Goal: Task Accomplishment & Management: Manage account settings

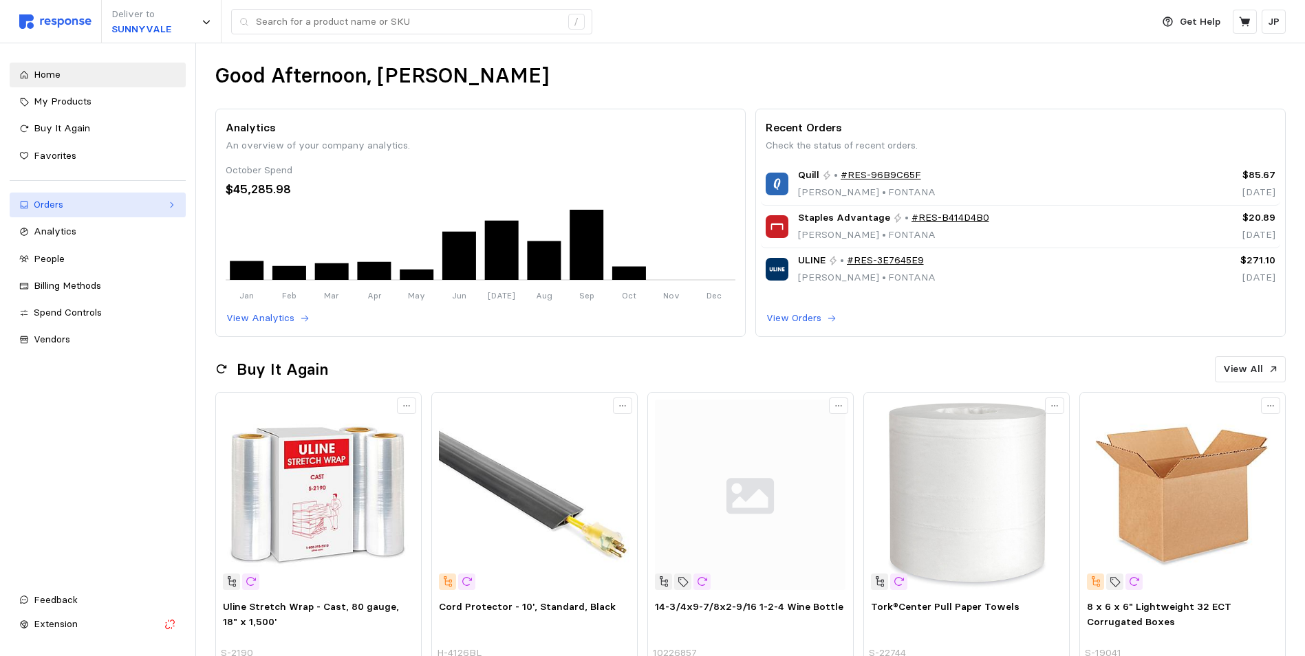
click at [171, 203] on icon at bounding box center [172, 205] width 10 height 10
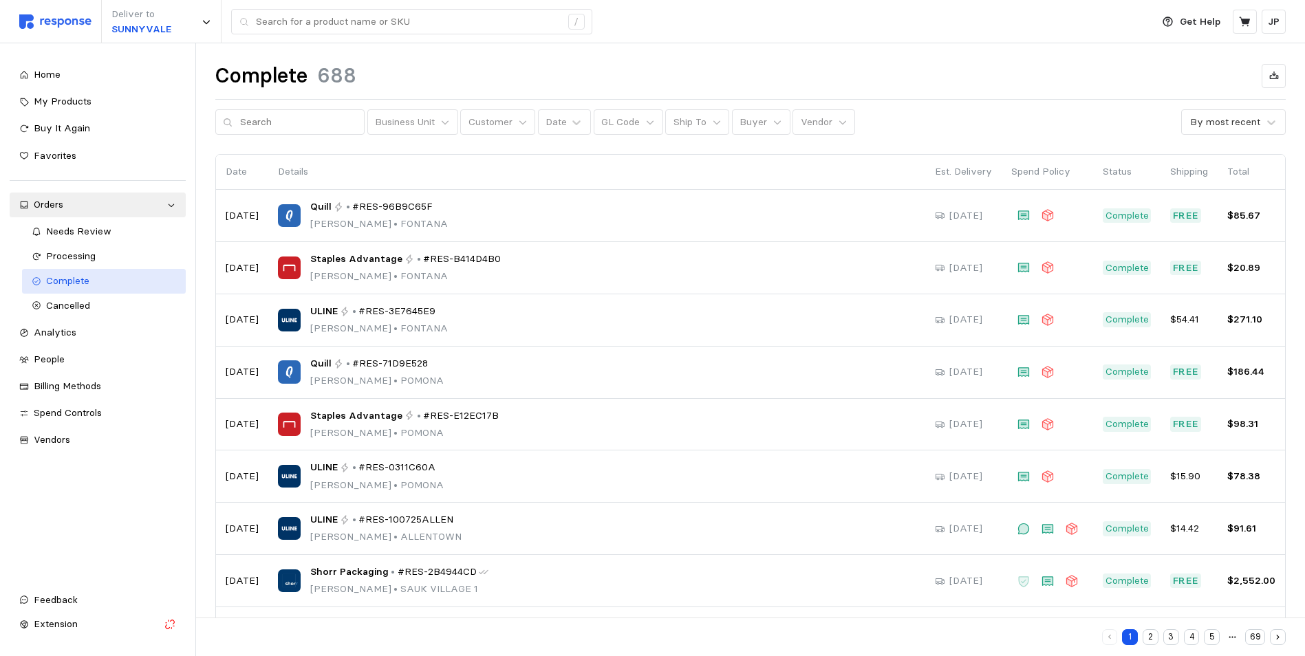
click at [74, 277] on span "Complete" at bounding box center [67, 281] width 43 height 12
click at [773, 122] on icon at bounding box center [778, 123] width 10 height 10
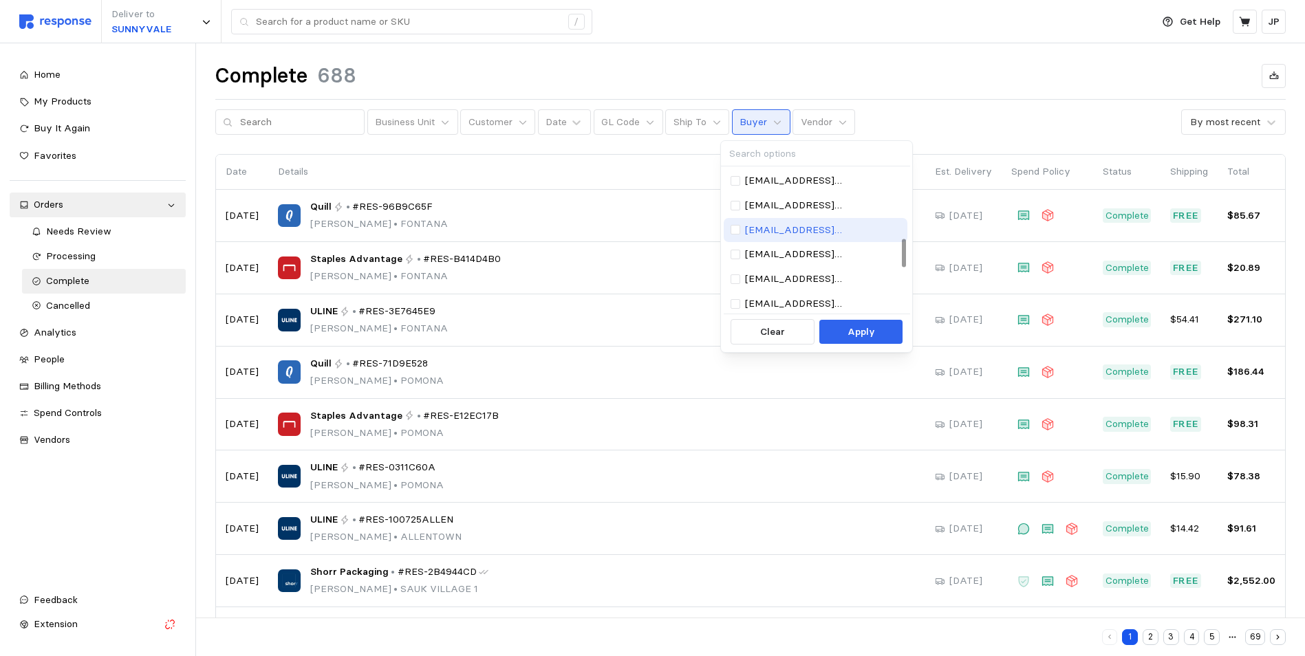
scroll to position [275, 0]
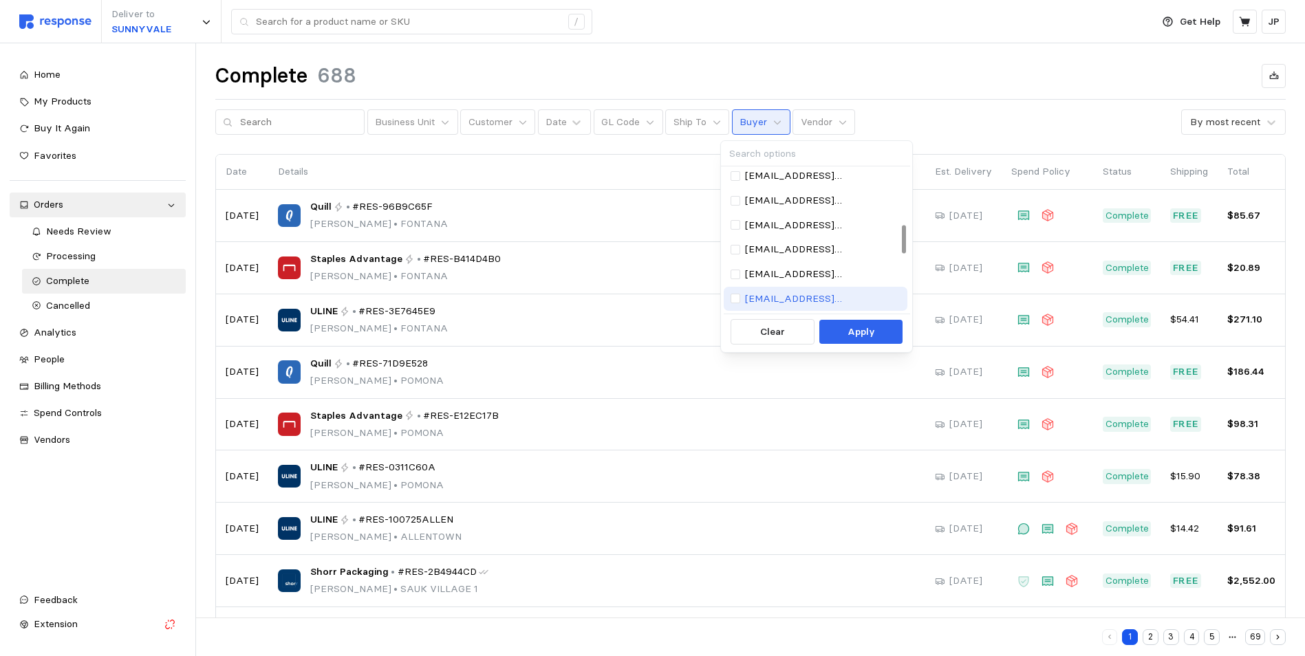
click at [782, 224] on p "prijon@wsinc.com" at bounding box center [822, 225] width 155 height 15
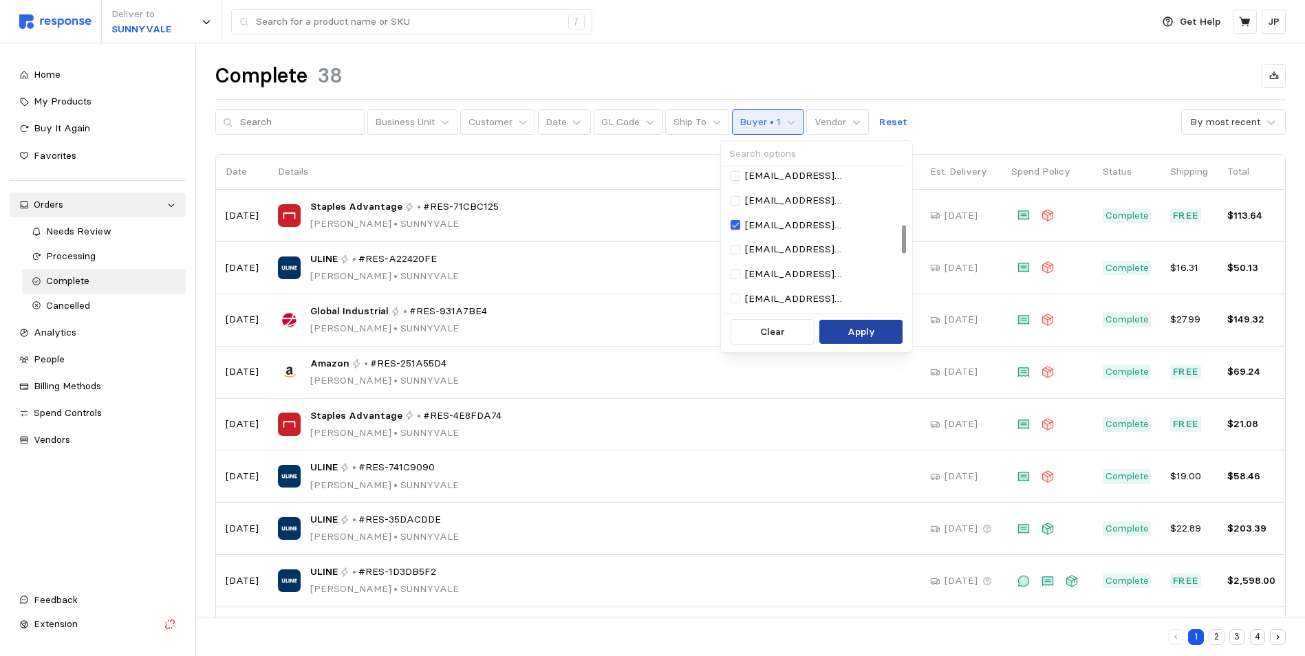
click at [874, 336] on p "Apply" at bounding box center [862, 332] width 28 height 15
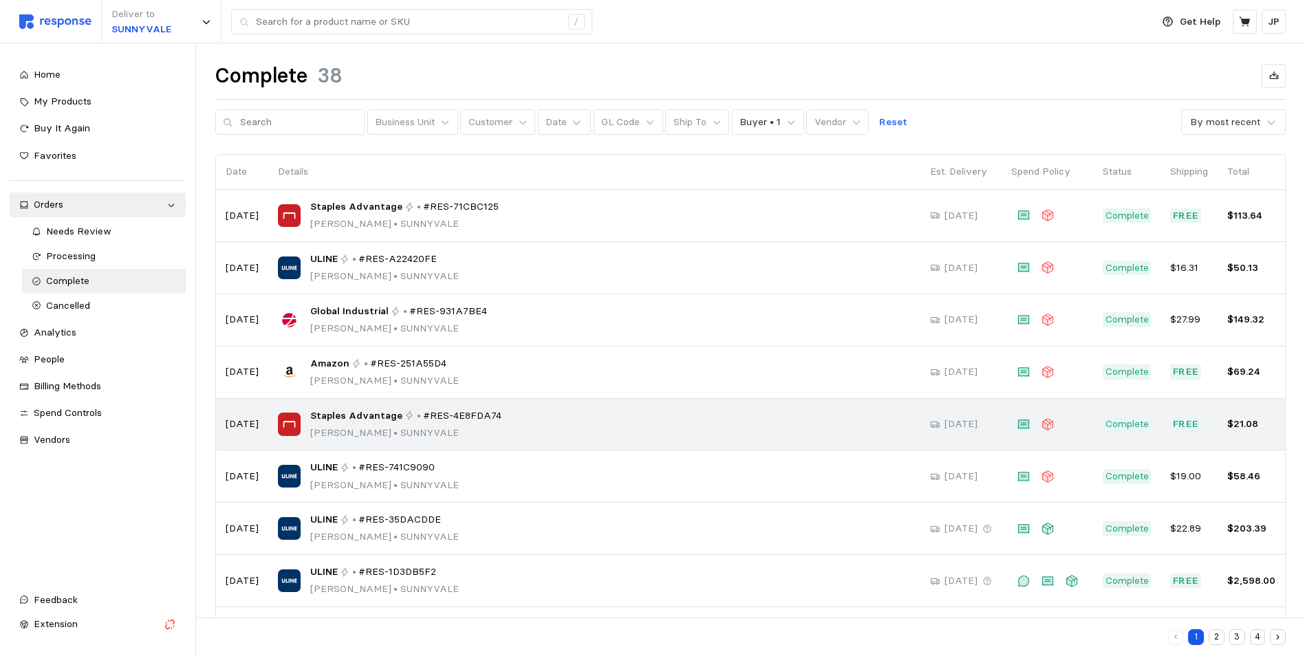
click at [857, 422] on div "Staples Advantage • #RES-4E8FDA74 Jon Prieskorn • SUNNYVALE" at bounding box center [594, 425] width 633 height 32
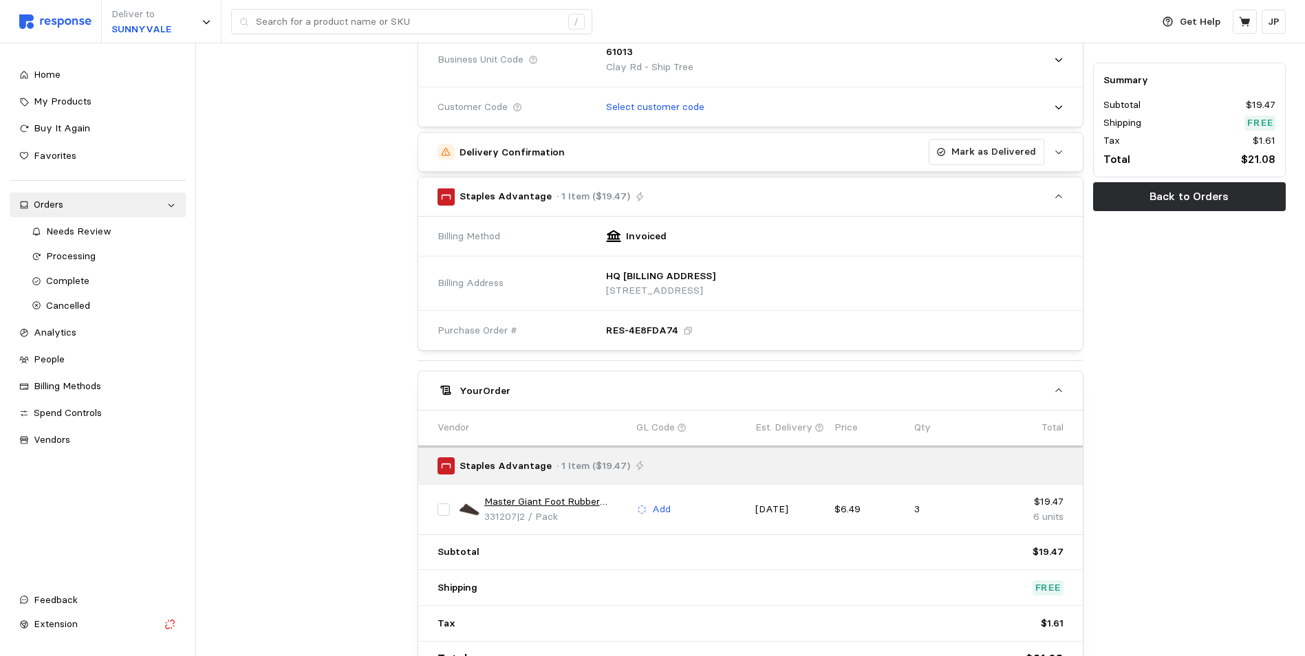
scroll to position [204, 0]
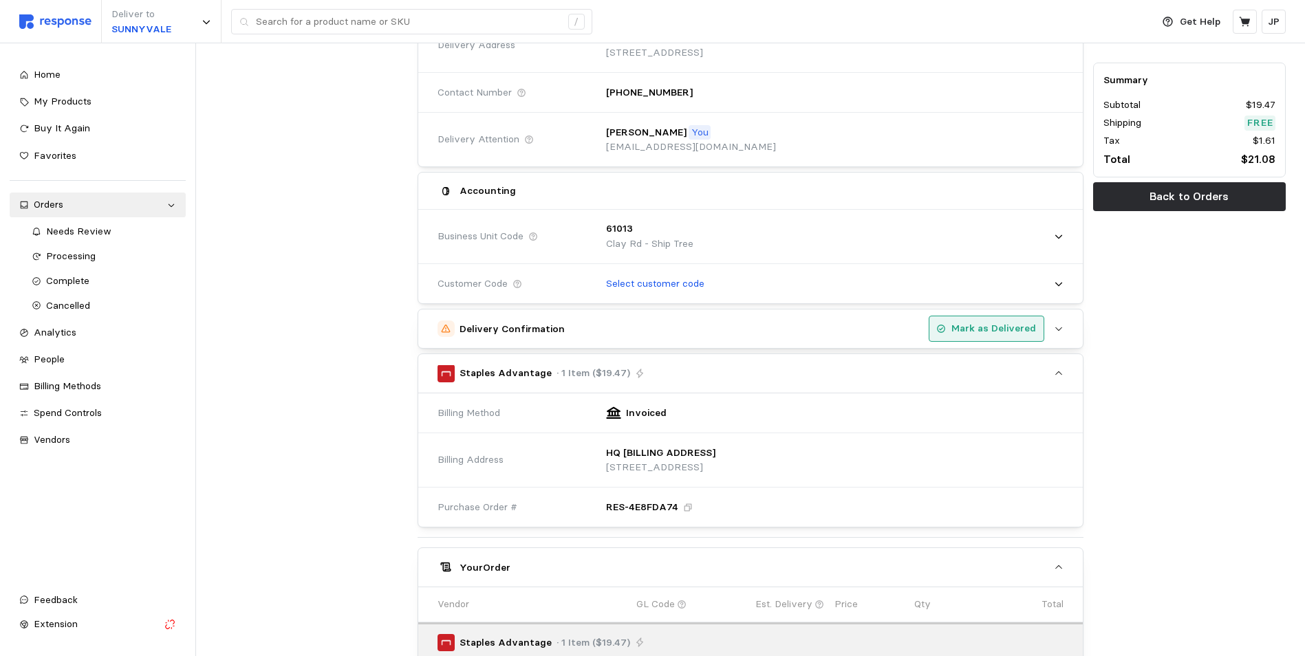
click at [1002, 326] on p "Mark as Delivered" at bounding box center [994, 328] width 85 height 15
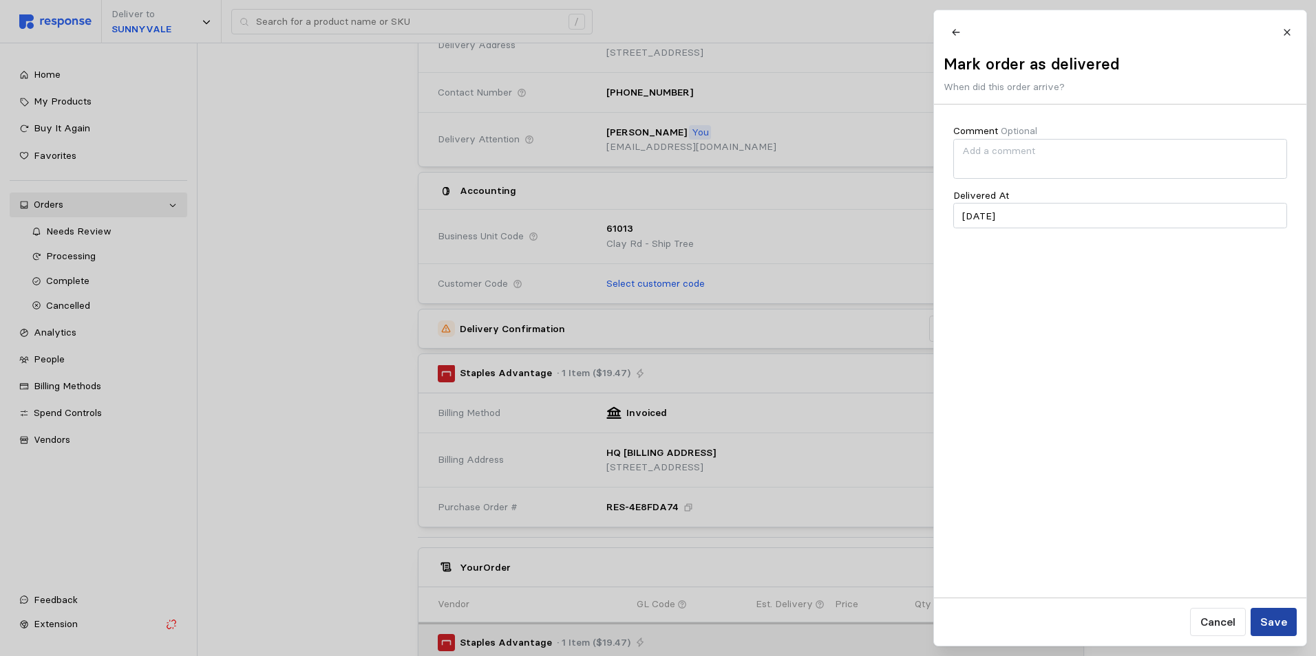
click at [1278, 620] on p "Save" at bounding box center [1272, 622] width 27 height 17
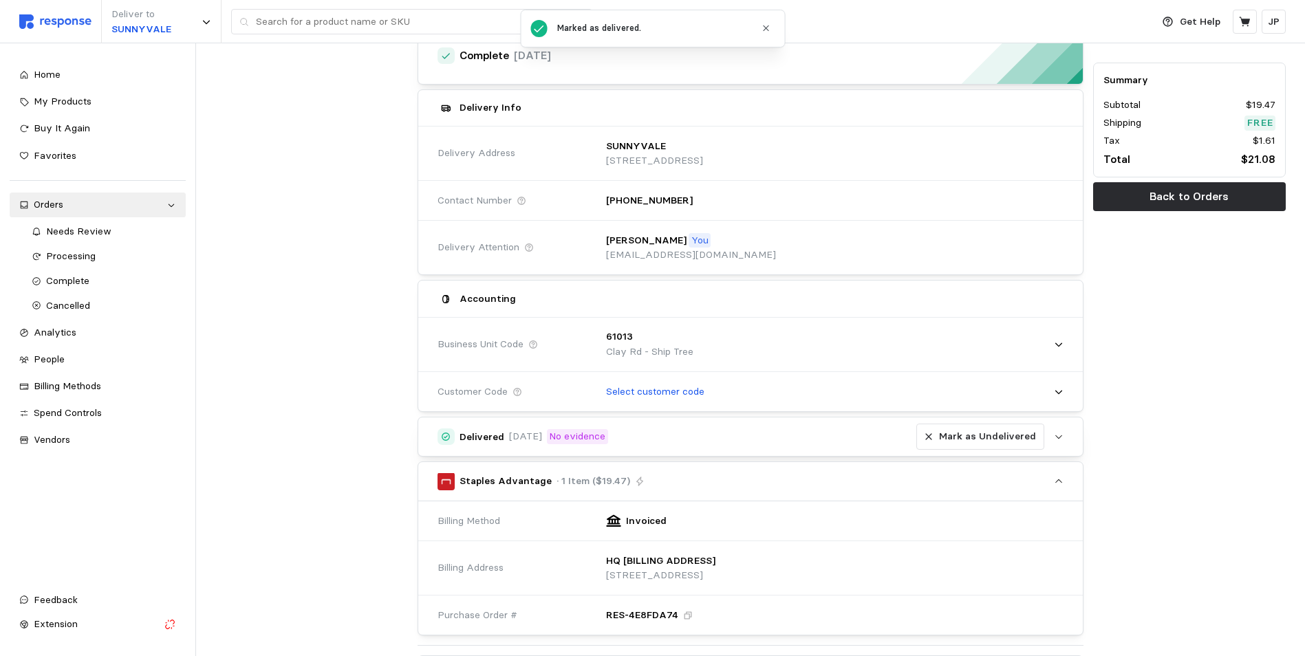
scroll to position [0, 0]
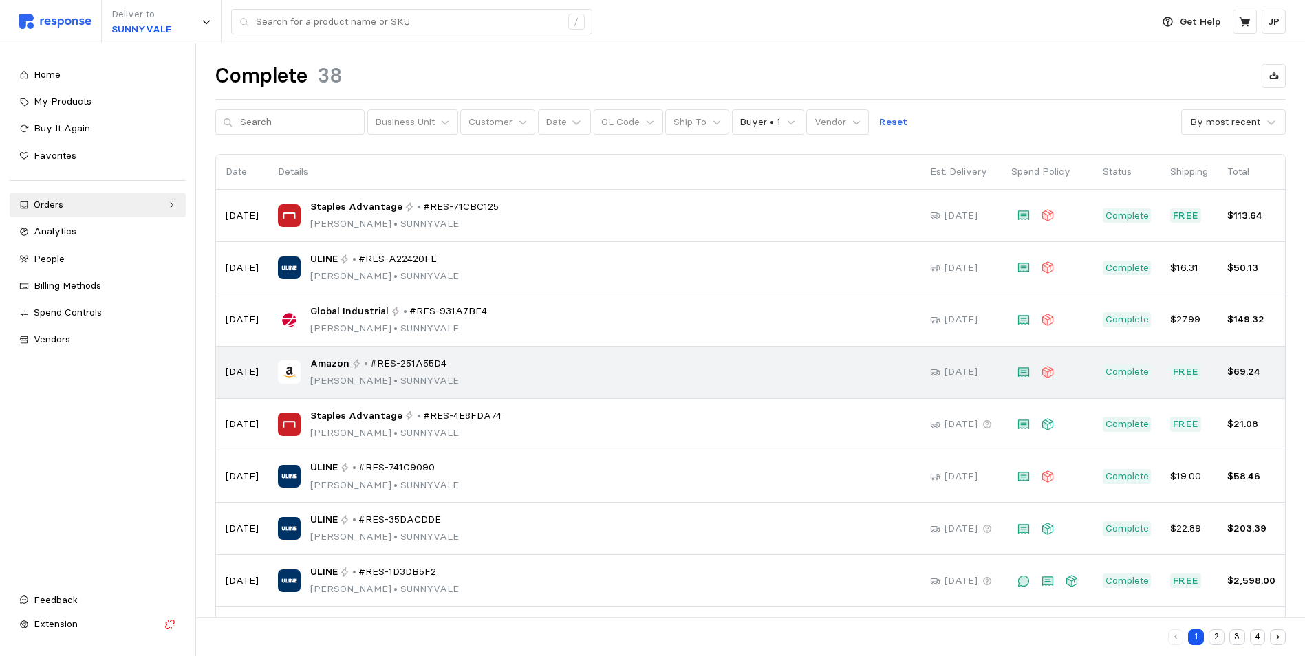
click at [508, 363] on div "Amazon • #RES-251A55D4 [PERSON_NAME] • [GEOGRAPHIC_DATA]" at bounding box center [594, 372] width 633 height 32
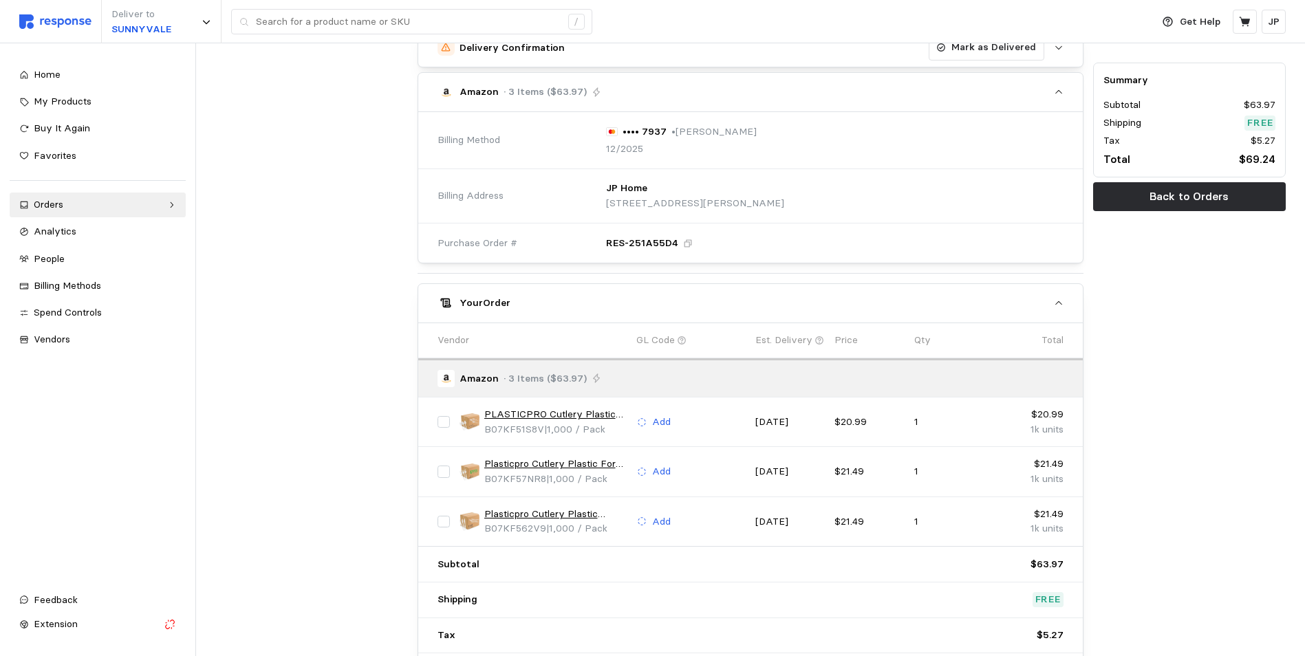
scroll to position [344, 0]
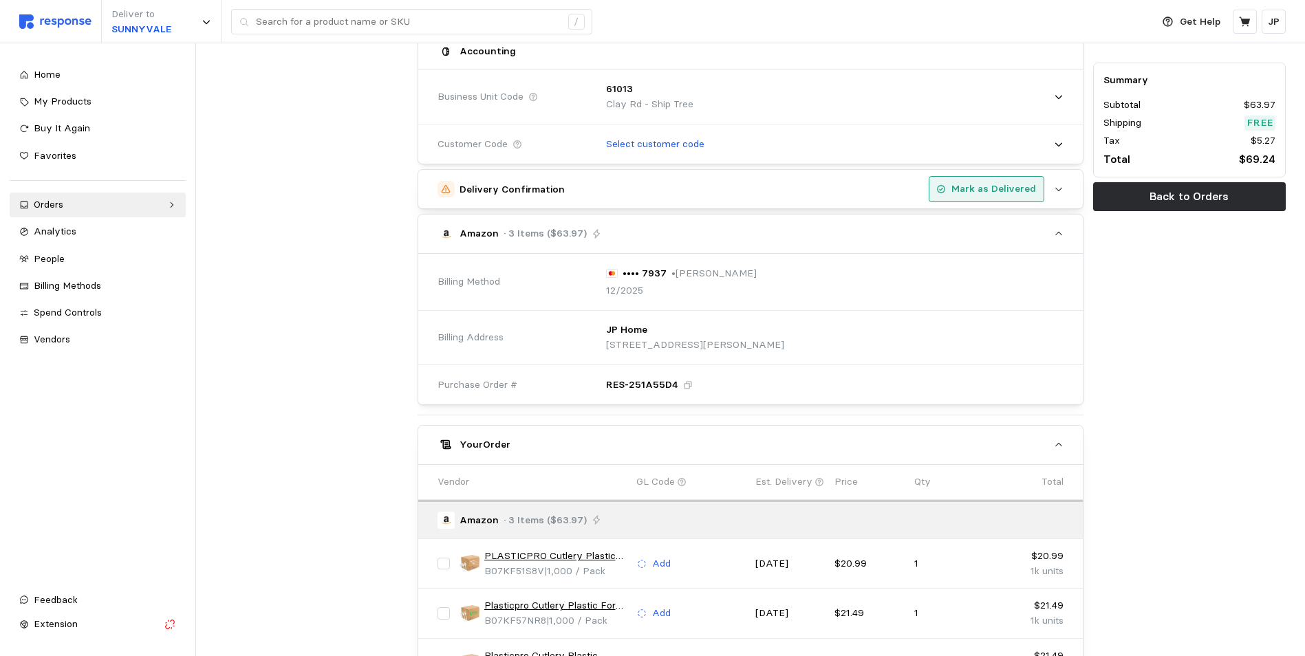
click at [978, 187] on p "Mark as Delivered" at bounding box center [994, 189] width 85 height 15
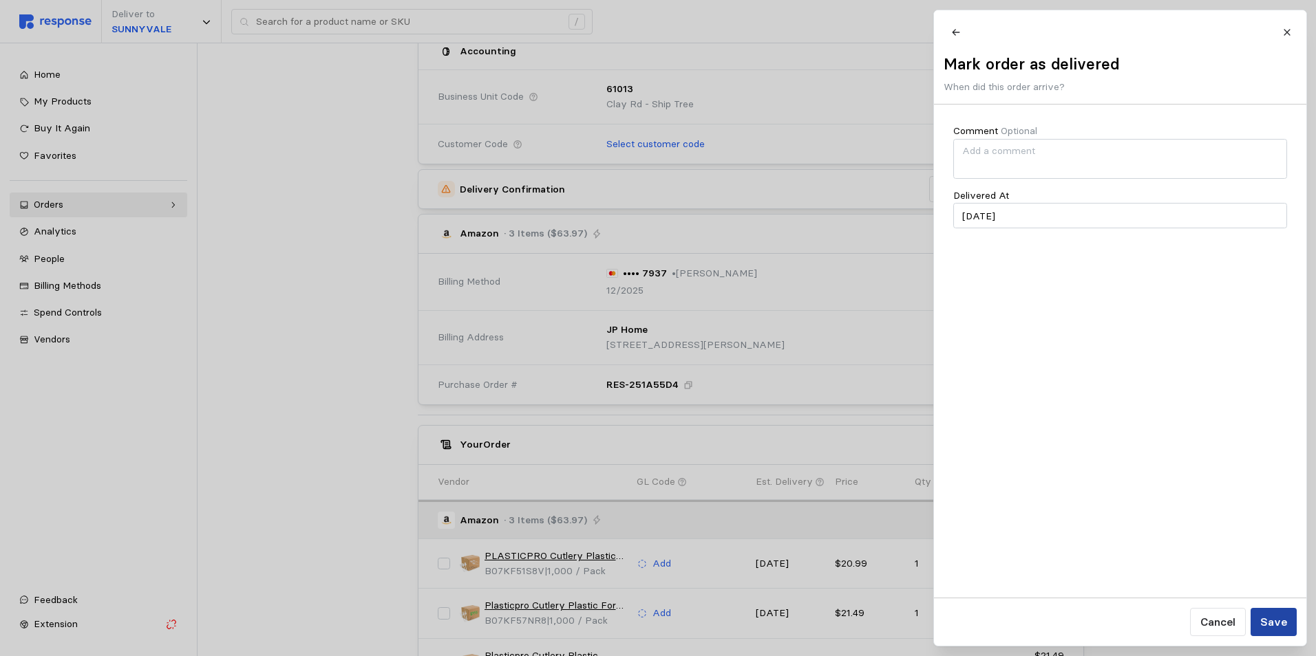
click at [1276, 621] on p "Save" at bounding box center [1272, 622] width 27 height 17
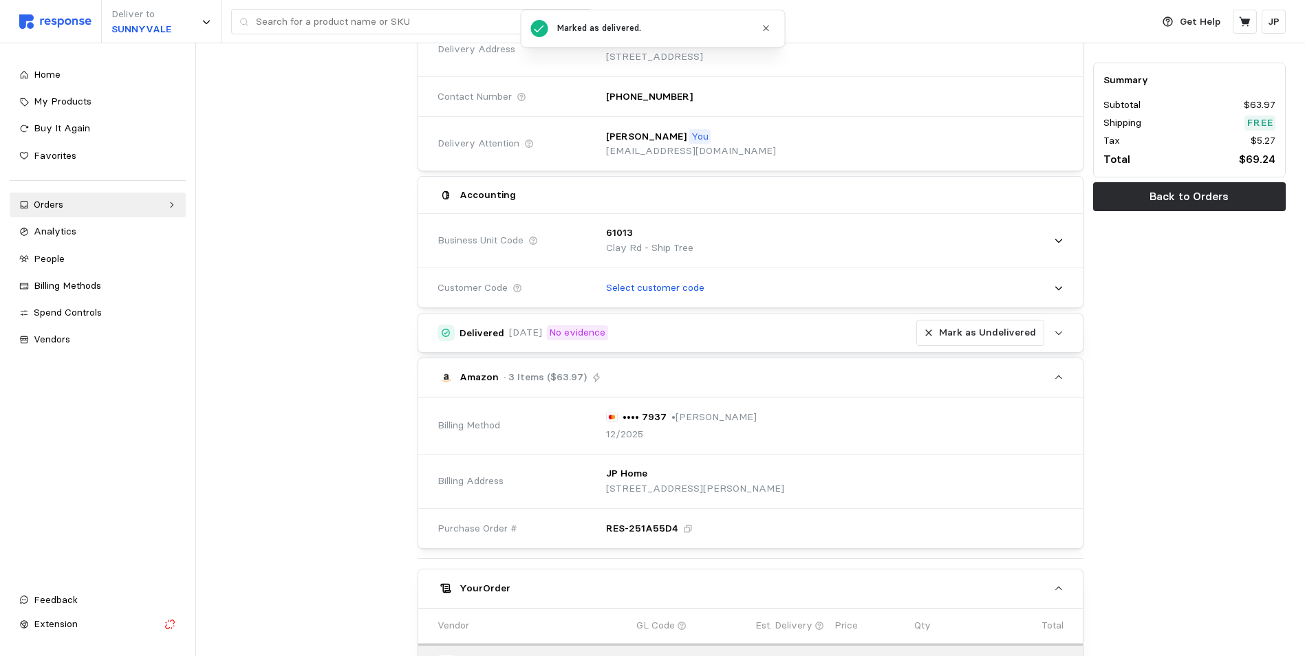
scroll to position [0, 0]
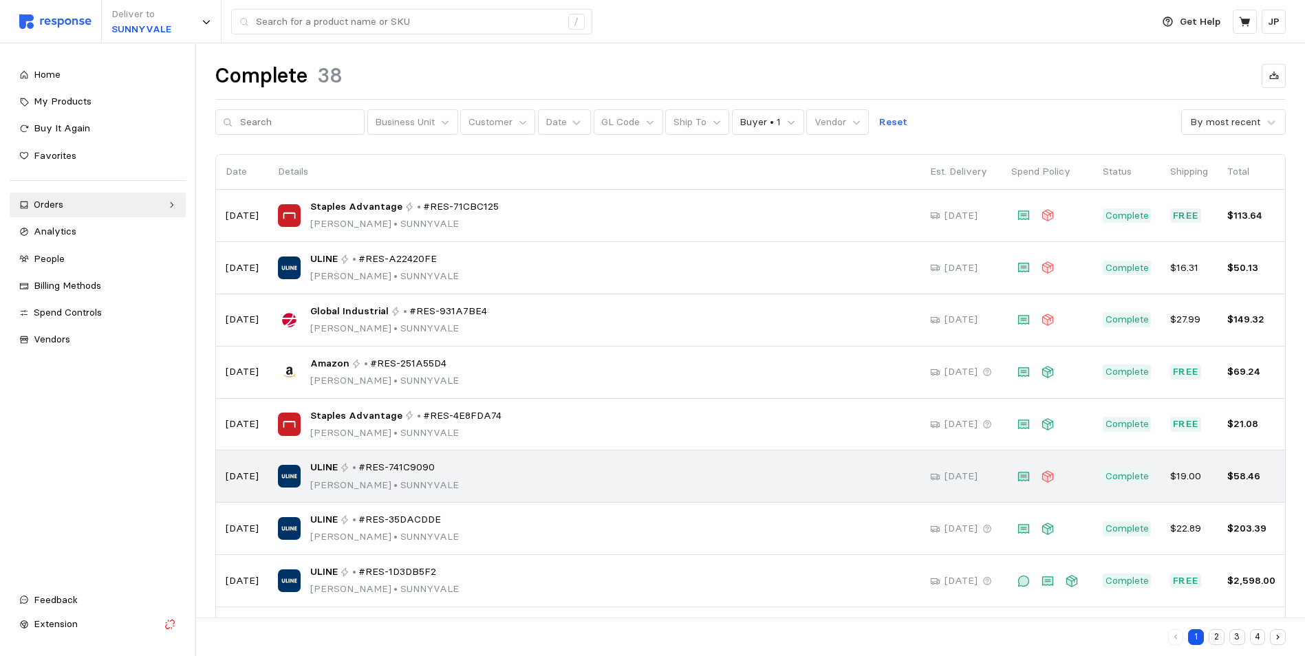
click at [858, 473] on div "ULINE • #RES-741C9090 [PERSON_NAME] • [GEOGRAPHIC_DATA]" at bounding box center [594, 476] width 633 height 32
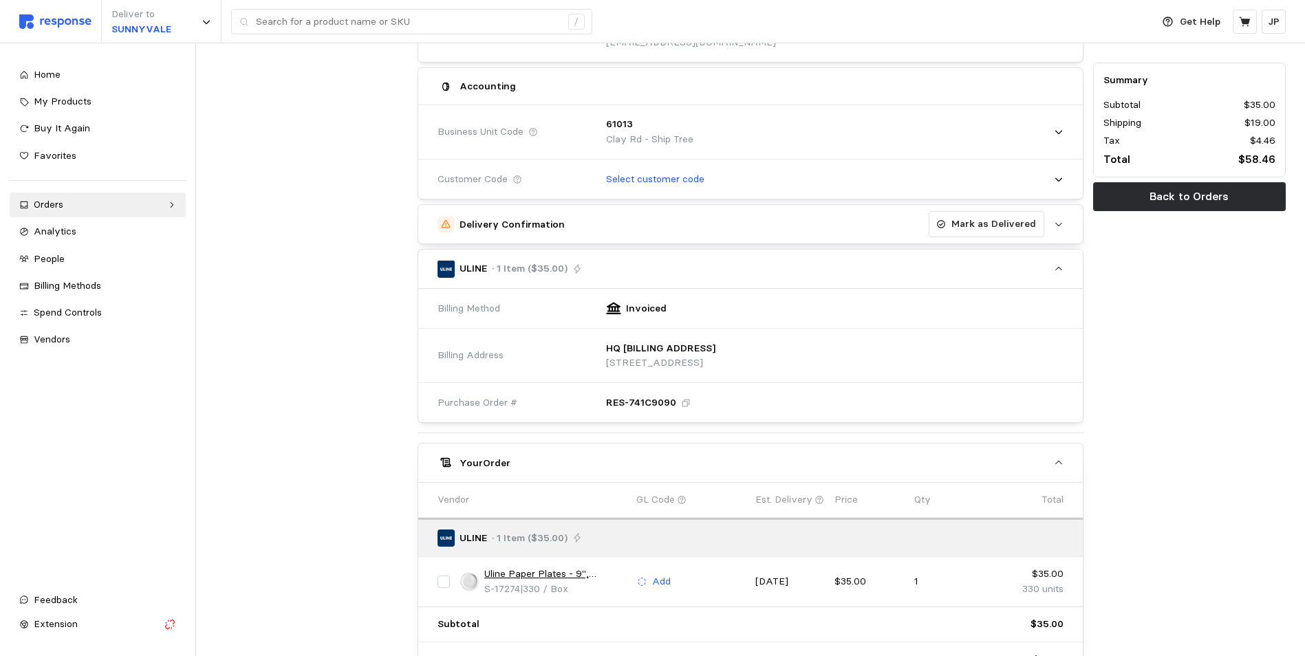
scroll to position [136, 0]
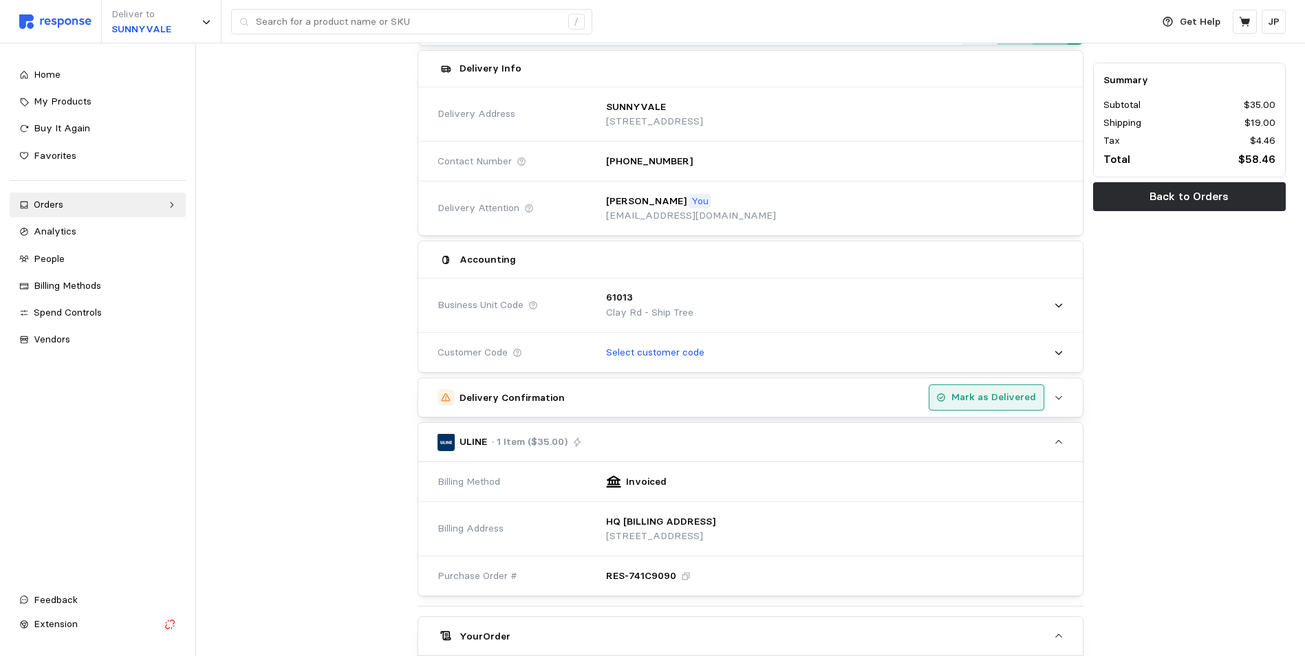
click at [976, 396] on p "Mark as Delivered" at bounding box center [994, 397] width 85 height 15
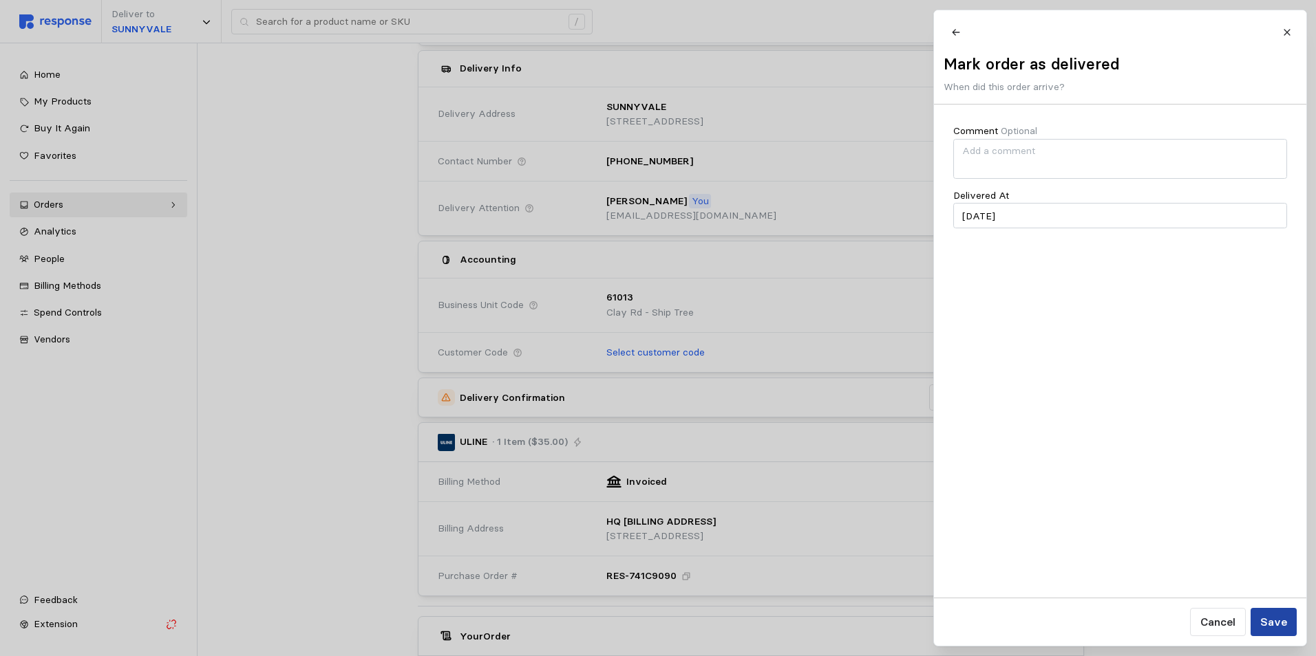
click at [1276, 623] on p "Save" at bounding box center [1272, 622] width 27 height 17
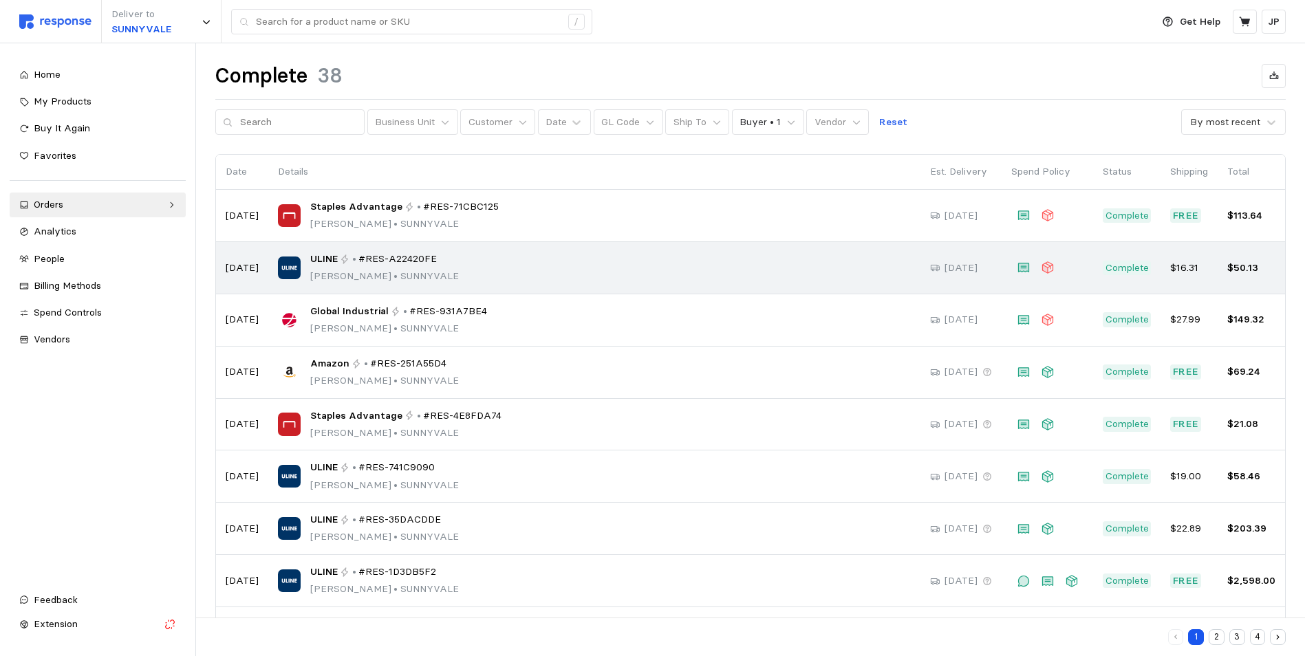
click at [557, 264] on div "ULINE • #RES-A22420FE Jon Prieskorn • SUNNYVALE" at bounding box center [594, 268] width 633 height 32
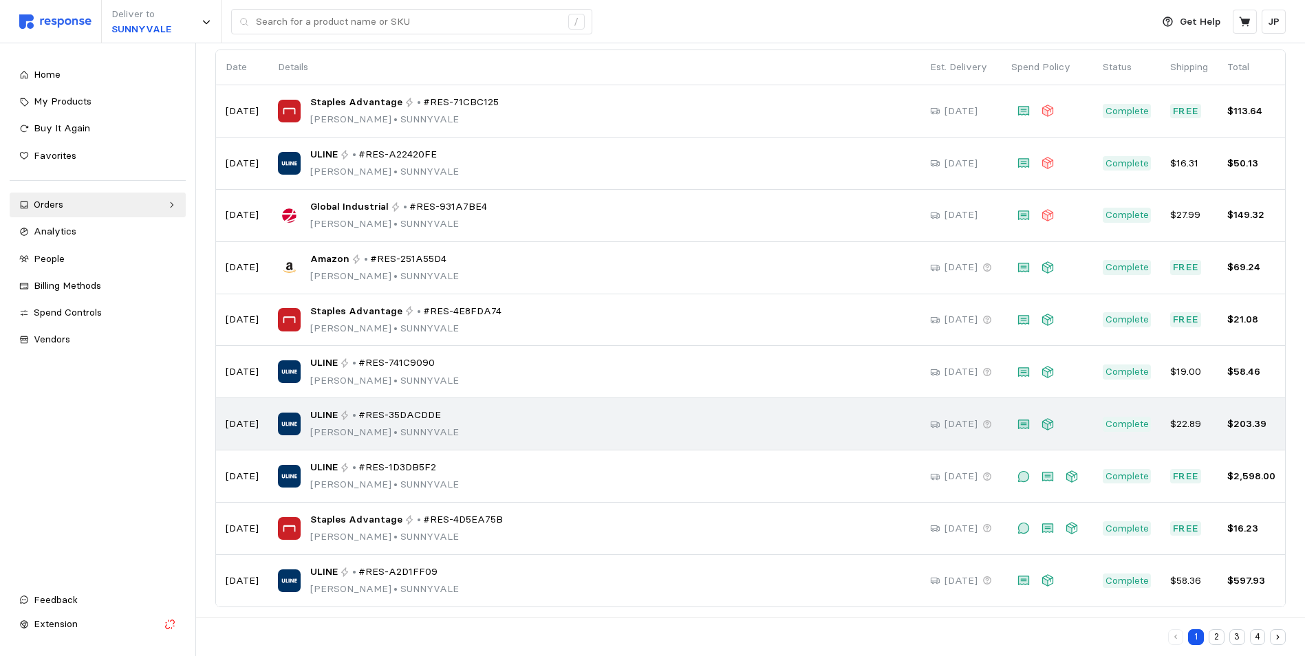
scroll to position [114, 0]
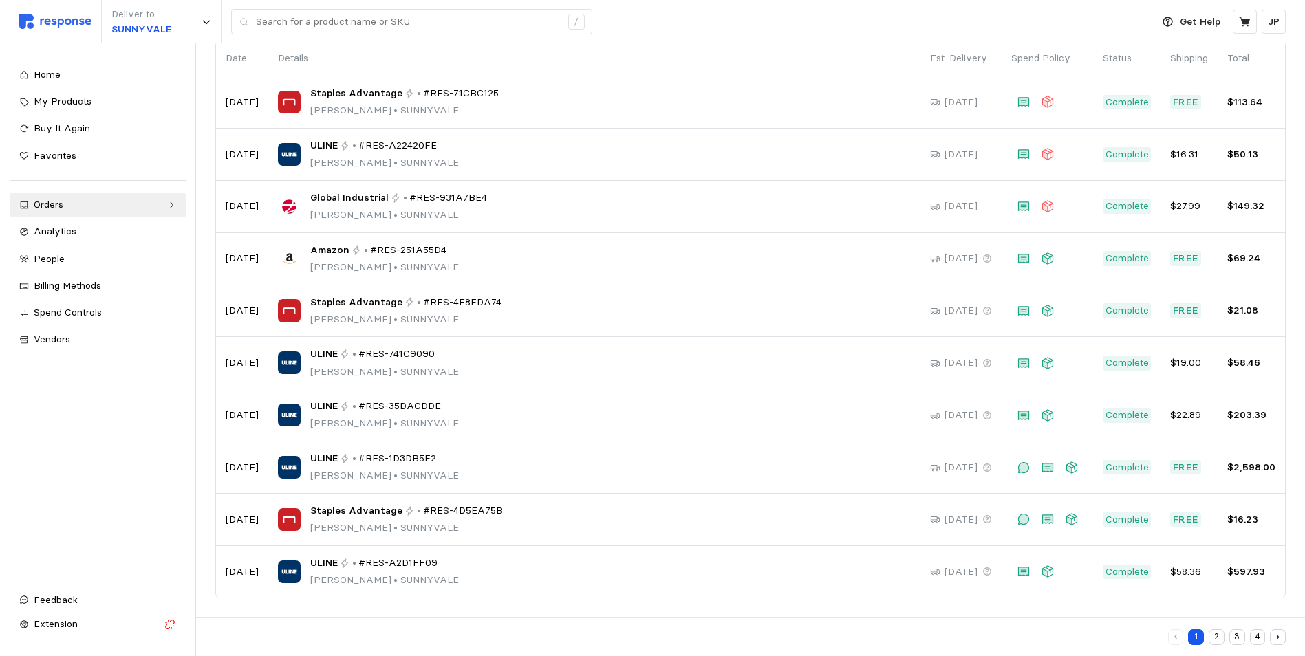
click at [1219, 634] on button "2" at bounding box center [1217, 638] width 16 height 16
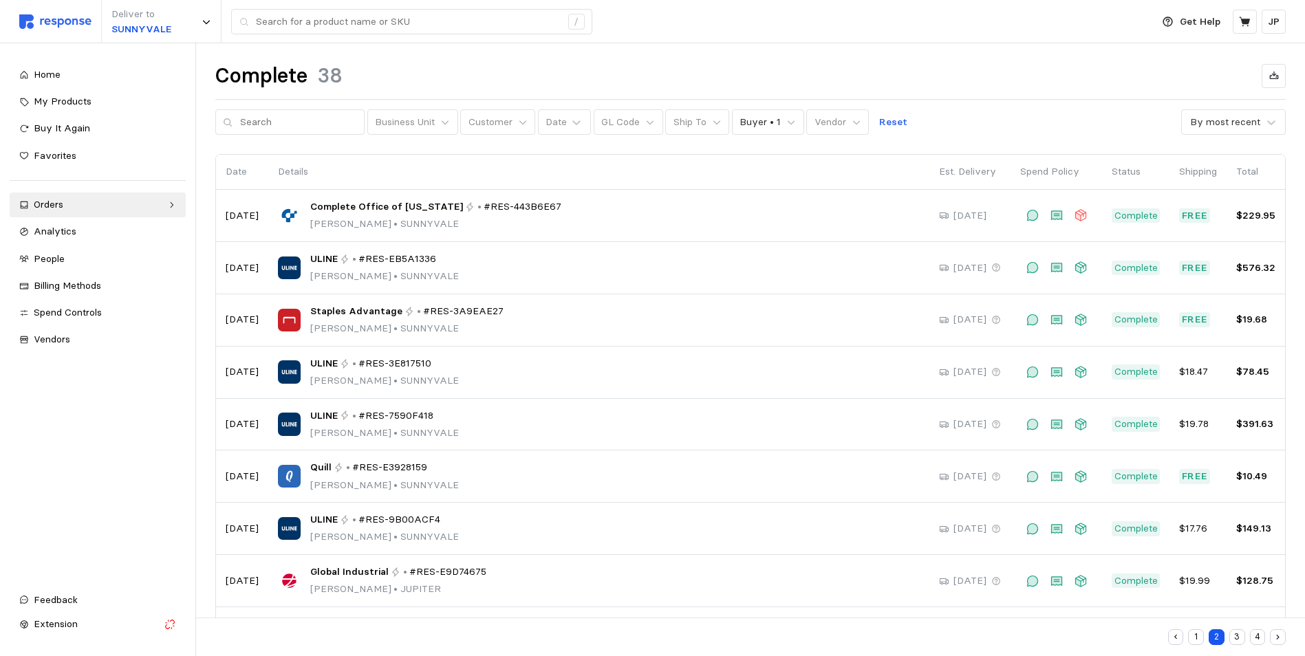
click at [1196, 636] on button "1" at bounding box center [1196, 638] width 16 height 16
